Goal: Check status: Check status

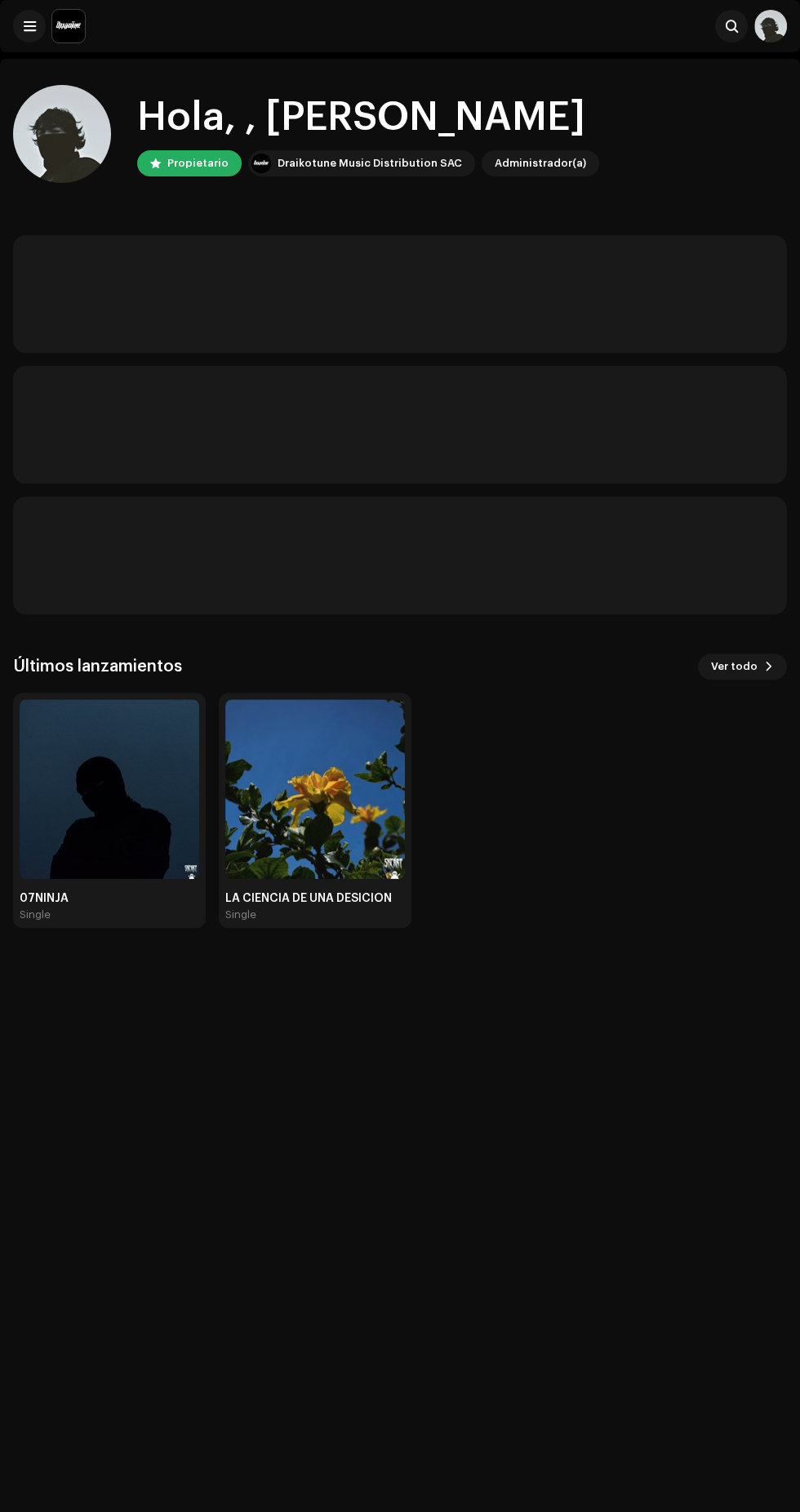
click at [45, 816] on img at bounding box center [109, 789] width 180 height 180
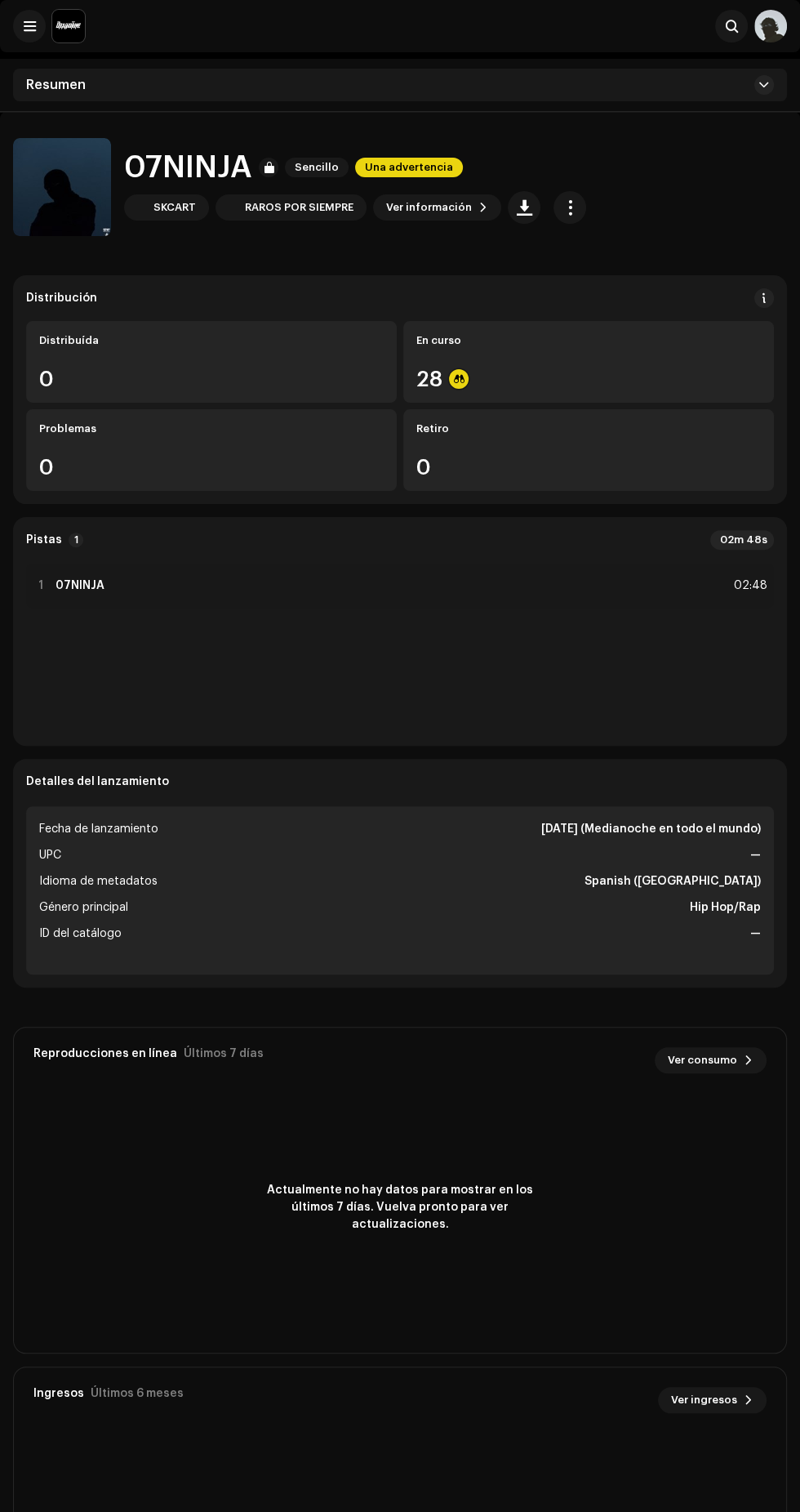
click at [709, 375] on div "28" at bounding box center [588, 379] width 345 height 21
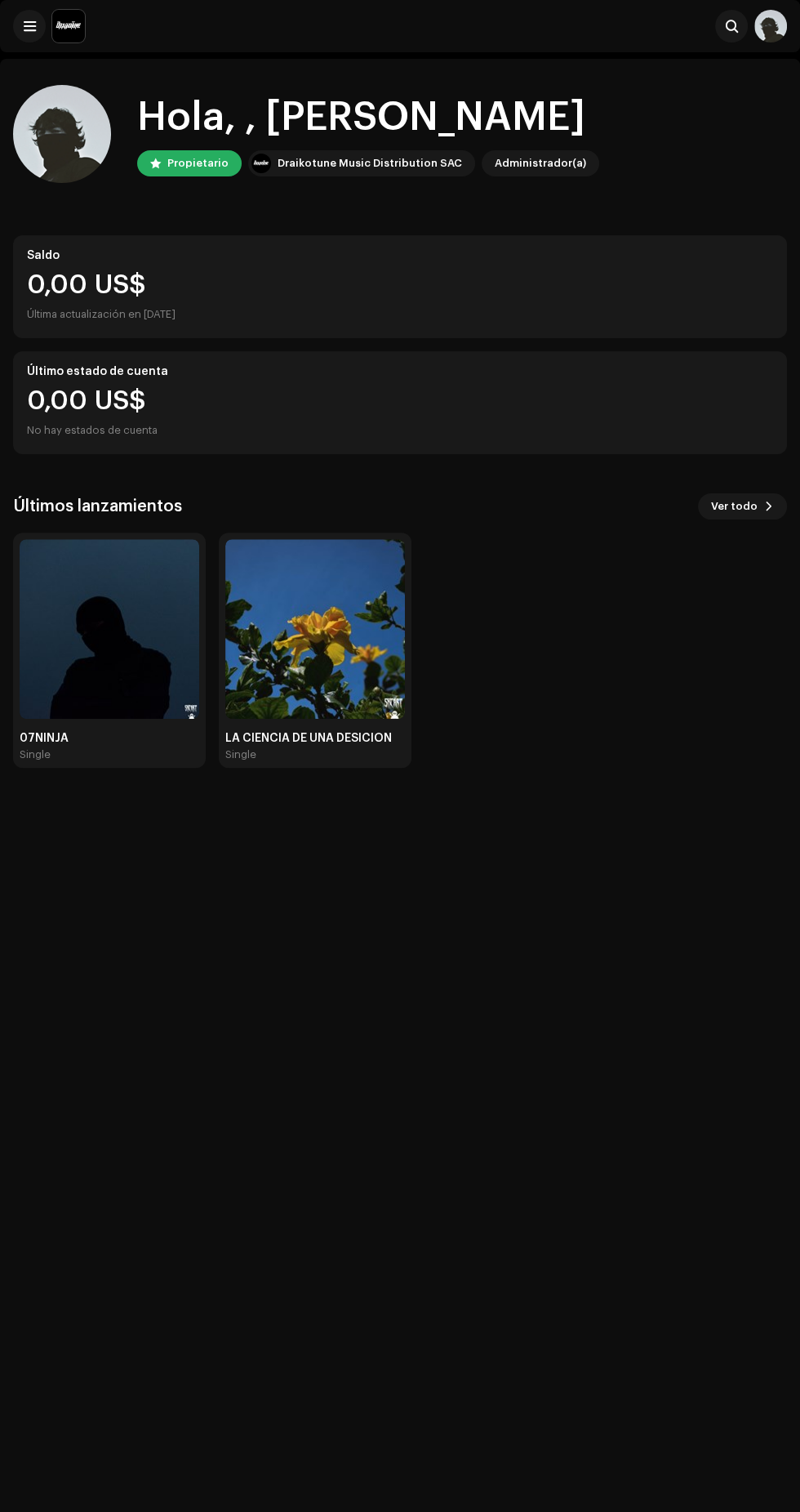
click at [109, 683] on img at bounding box center [109, 629] width 180 height 180
